Goal: Find specific page/section: Find specific page/section

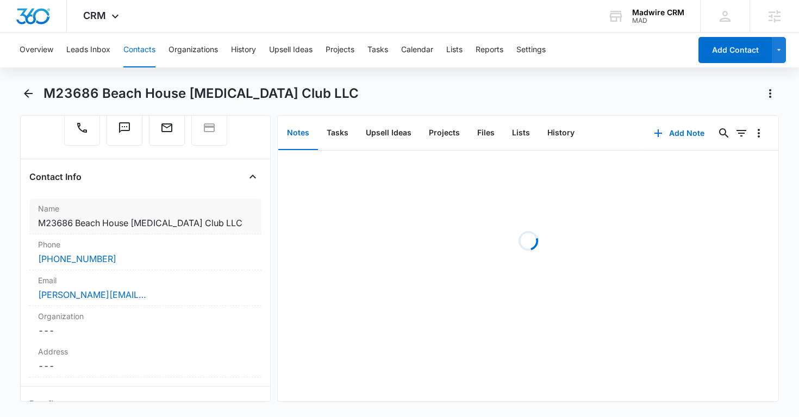
scroll to position [165, 0]
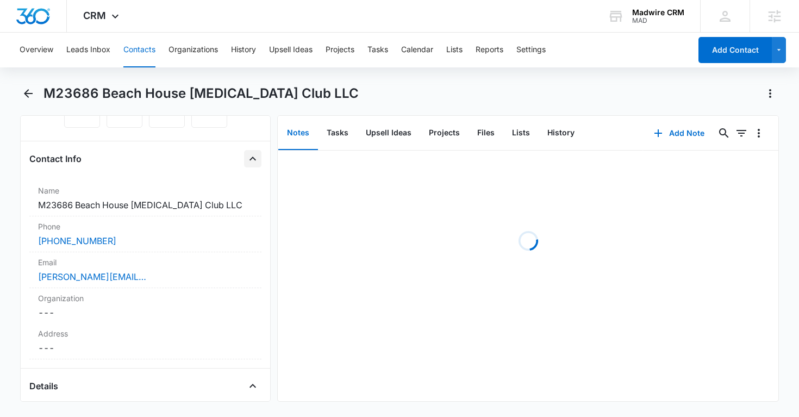
click at [254, 164] on icon "Close" at bounding box center [252, 158] width 13 height 13
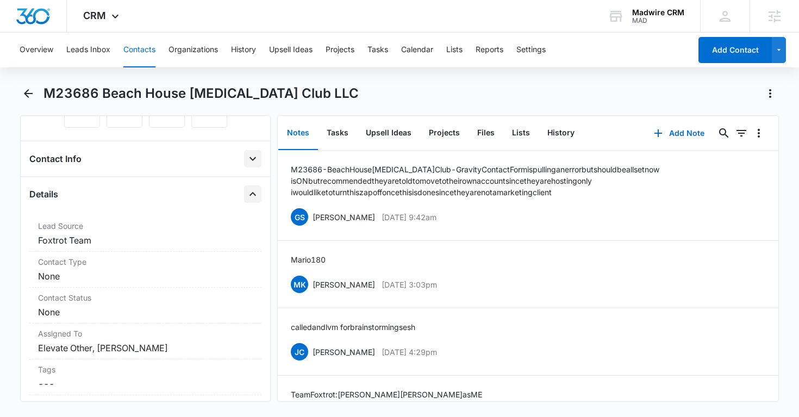
click at [252, 194] on icon "Close" at bounding box center [252, 193] width 13 height 13
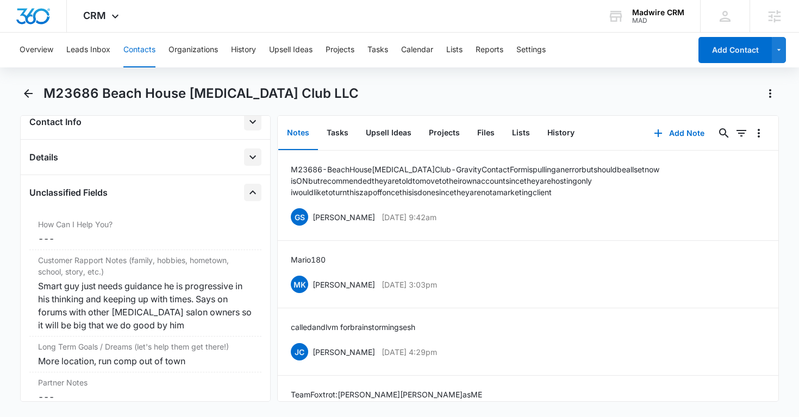
click at [254, 193] on icon "Close" at bounding box center [252, 192] width 13 height 13
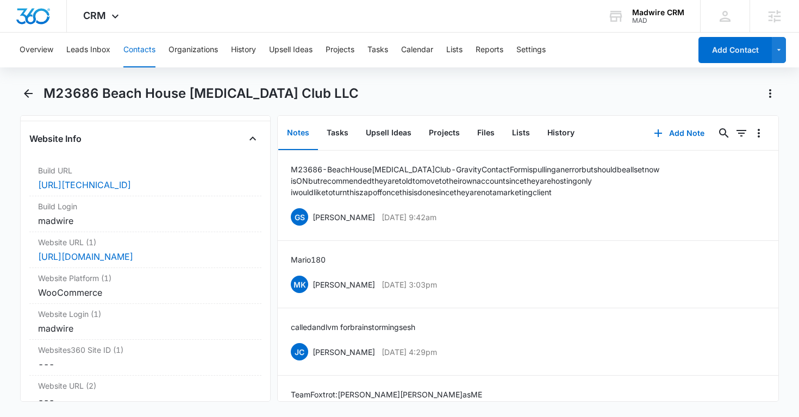
scroll to position [292, 0]
click at [193, 220] on div "madwire" at bounding box center [145, 219] width 215 height 13
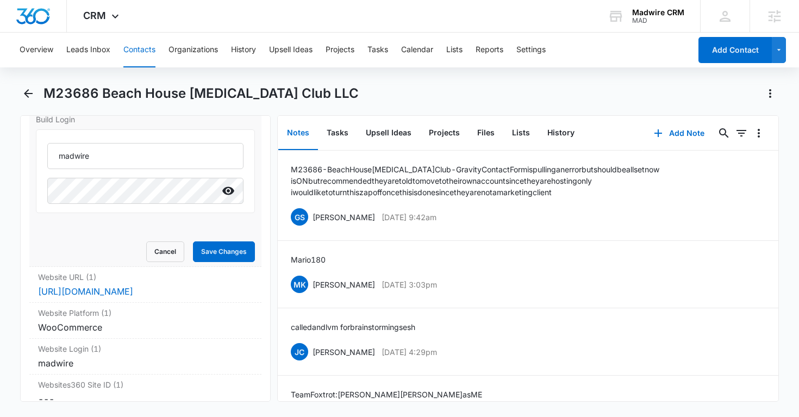
scroll to position [368, 0]
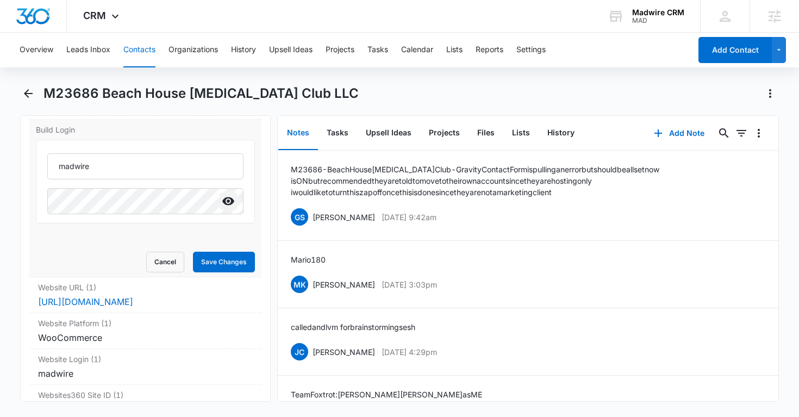
click at [232, 205] on icon "Show" at bounding box center [228, 201] width 12 height 8
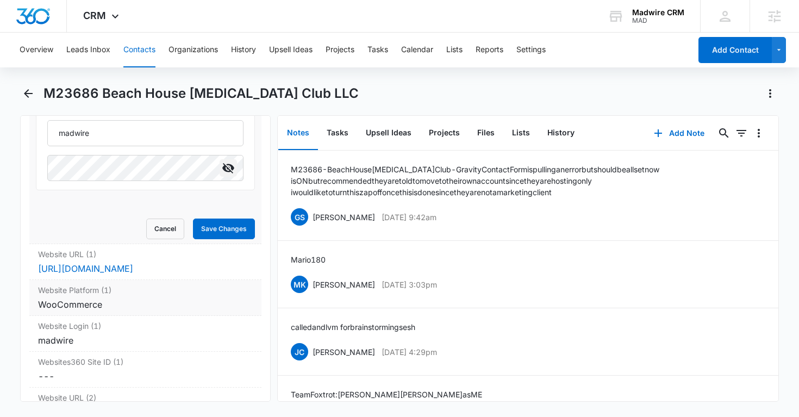
scroll to position [416, 0]
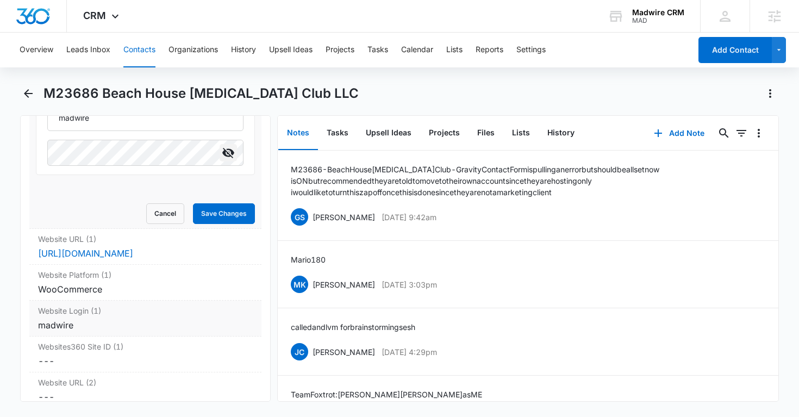
click at [172, 327] on div "madwire" at bounding box center [145, 324] width 215 height 13
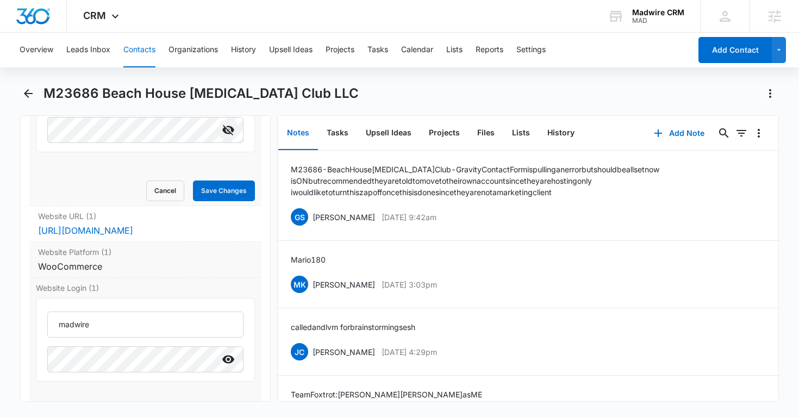
scroll to position [442, 0]
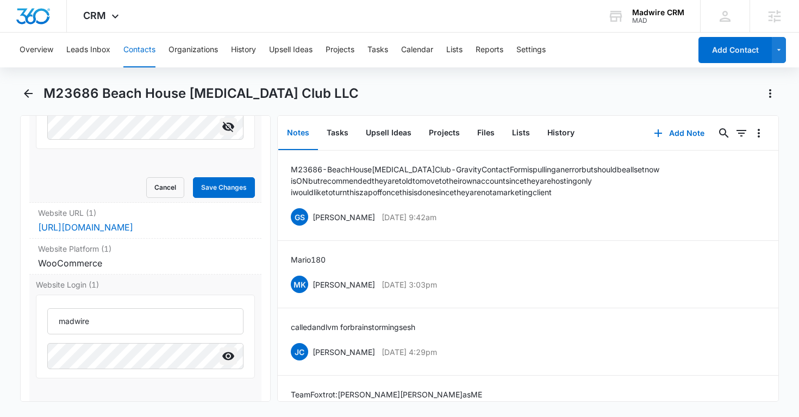
click at [227, 358] on icon "Show" at bounding box center [228, 355] width 13 height 13
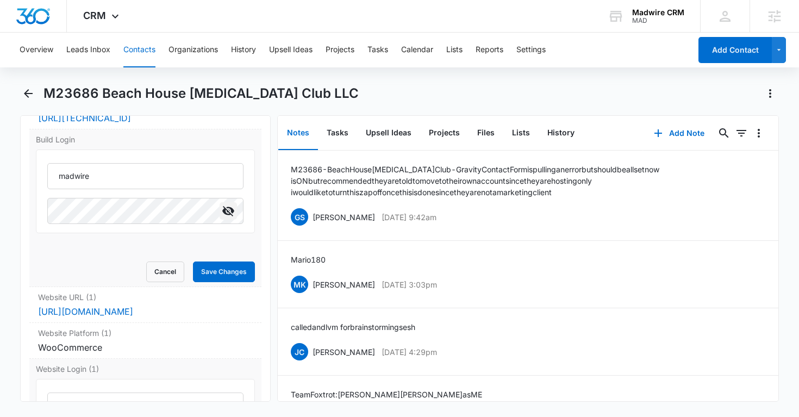
scroll to position [342, 0]
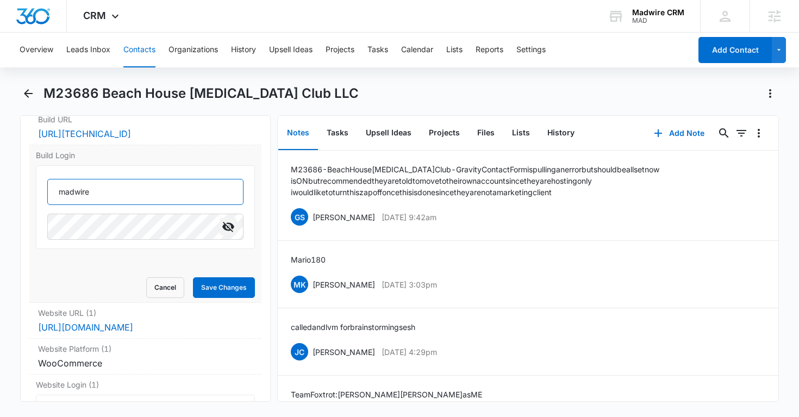
click at [76, 193] on input "madwire" at bounding box center [145, 192] width 197 height 26
